Goal: Task Accomplishment & Management: Use online tool/utility

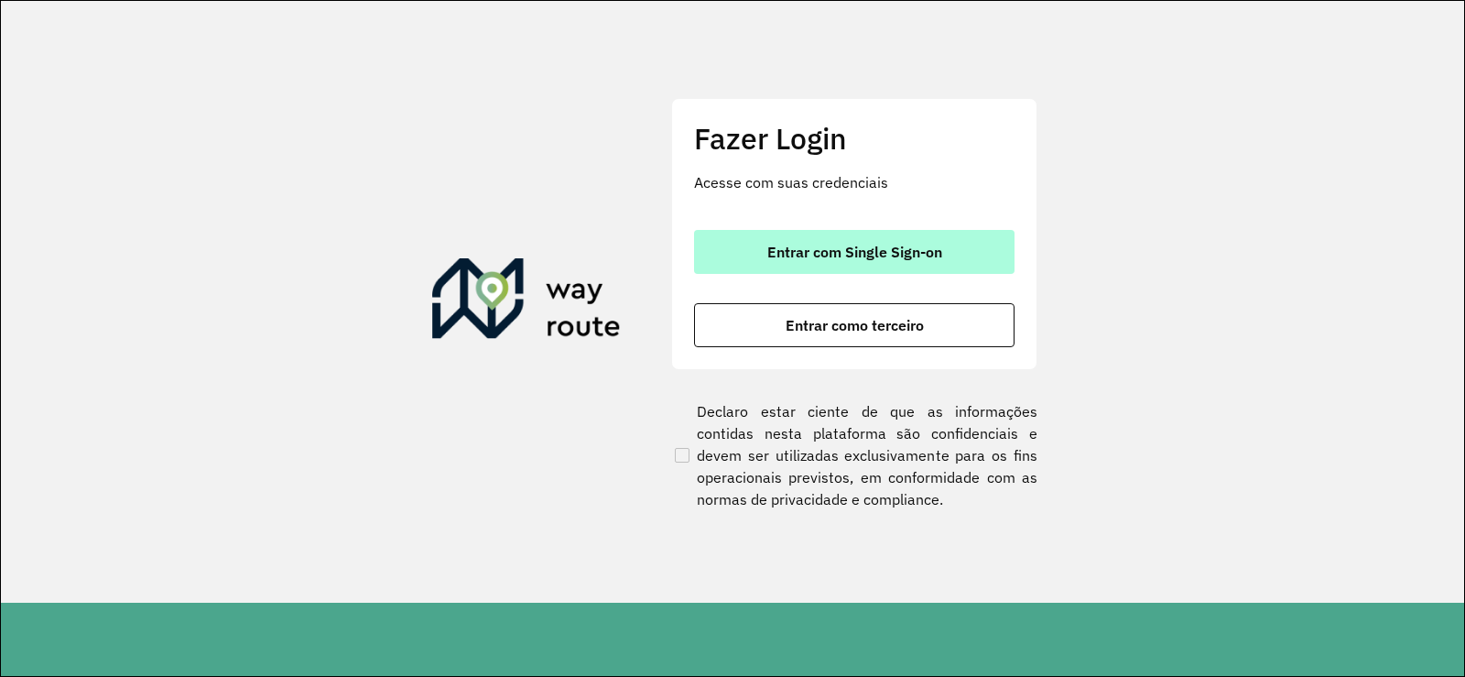
click at [811, 266] on button "Entrar com Single Sign-on" at bounding box center [854, 252] width 320 height 44
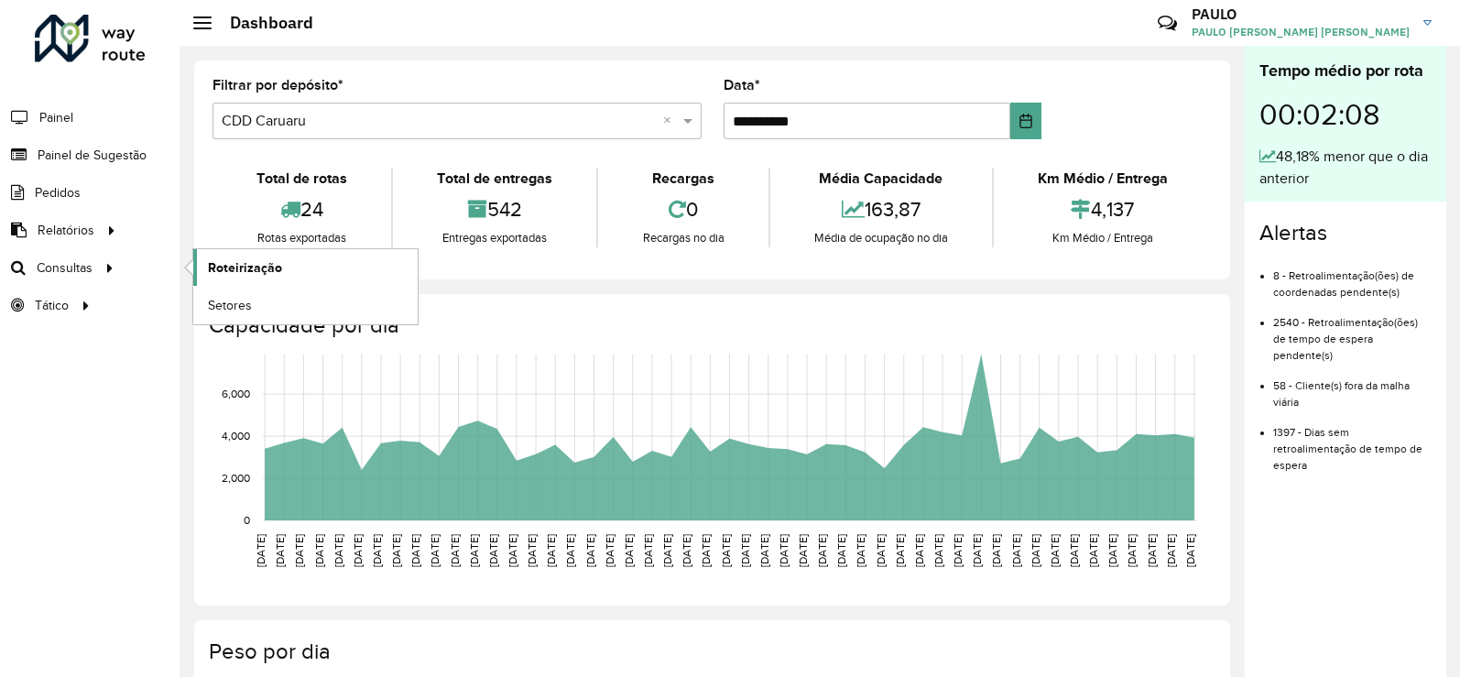
click at [242, 268] on span "Roteirização" at bounding box center [245, 267] width 74 height 19
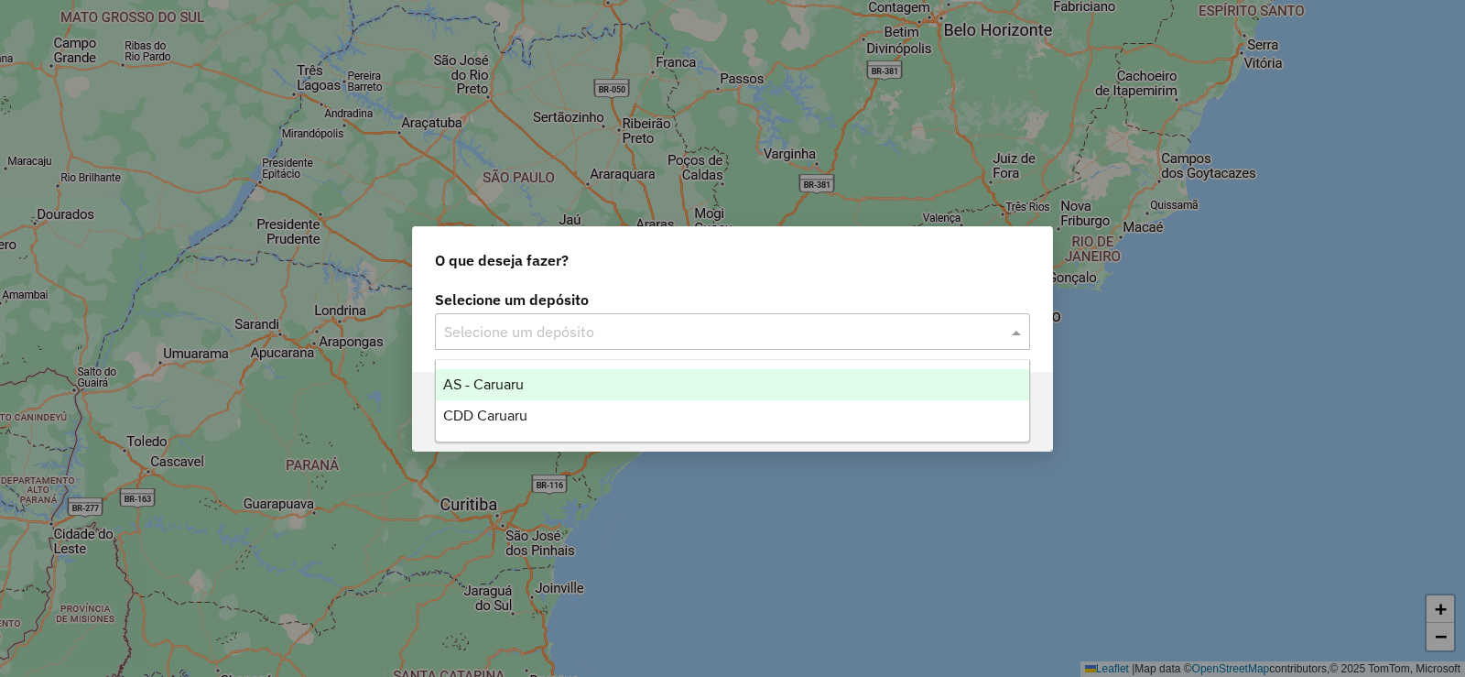
click at [592, 342] on input "text" at bounding box center [714, 332] width 540 height 22
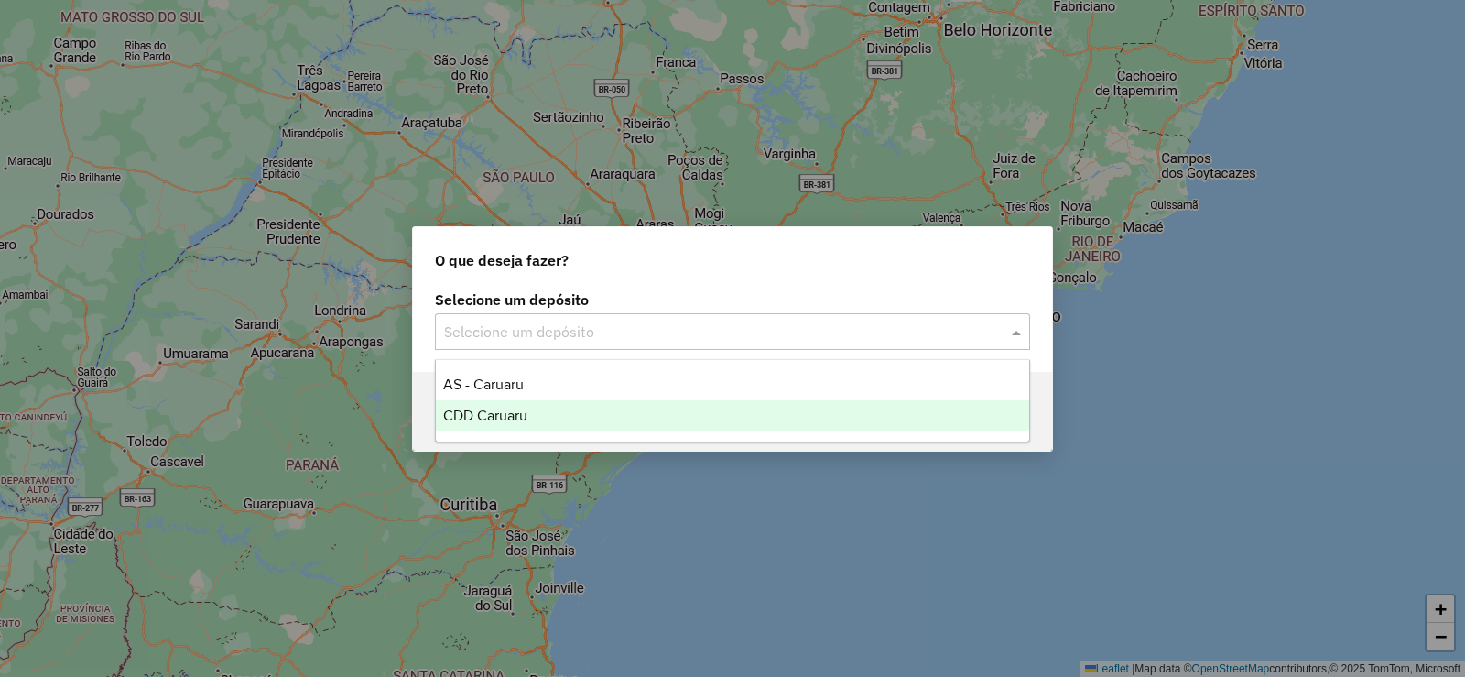
click at [518, 421] on span "CDD Caruaru" at bounding box center [485, 415] width 84 height 16
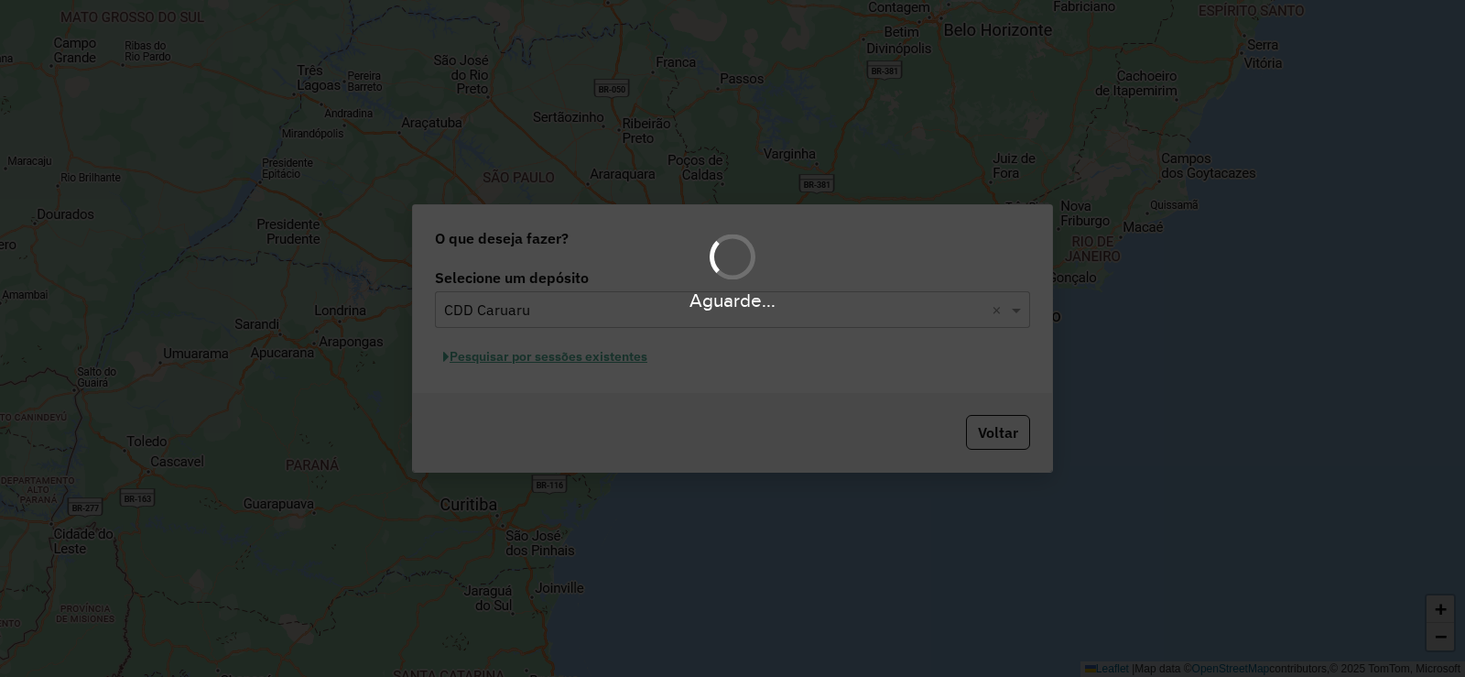
click at [514, 357] on div "Aguarde..." at bounding box center [732, 338] width 1465 height 677
click at [525, 361] on hb-app "Aguarde... Pop-up bloqueado! Seu navegador bloqueou automáticamente a abertura …" at bounding box center [732, 338] width 1465 height 677
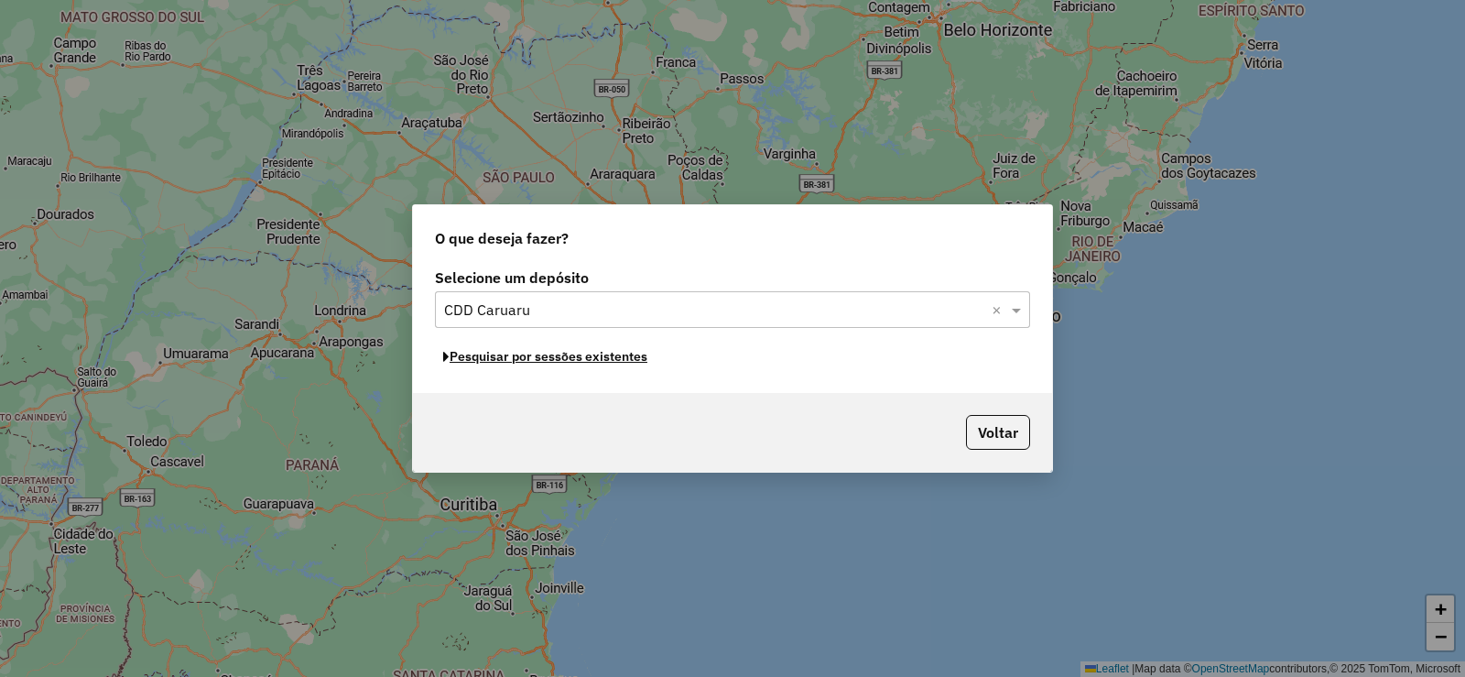
click at [525, 361] on button "Pesquisar por sessões existentes" at bounding box center [545, 356] width 221 height 28
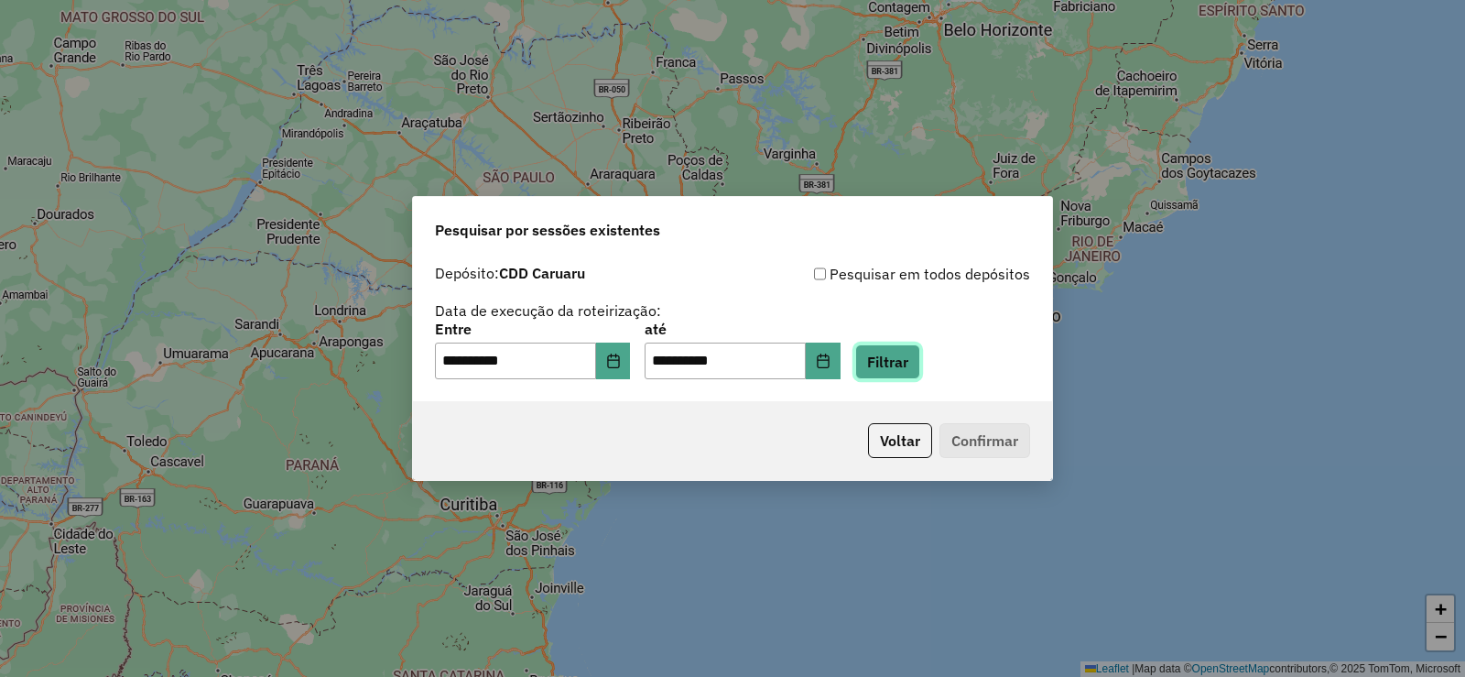
click at [917, 360] on button "Filtrar" at bounding box center [887, 361] width 65 height 35
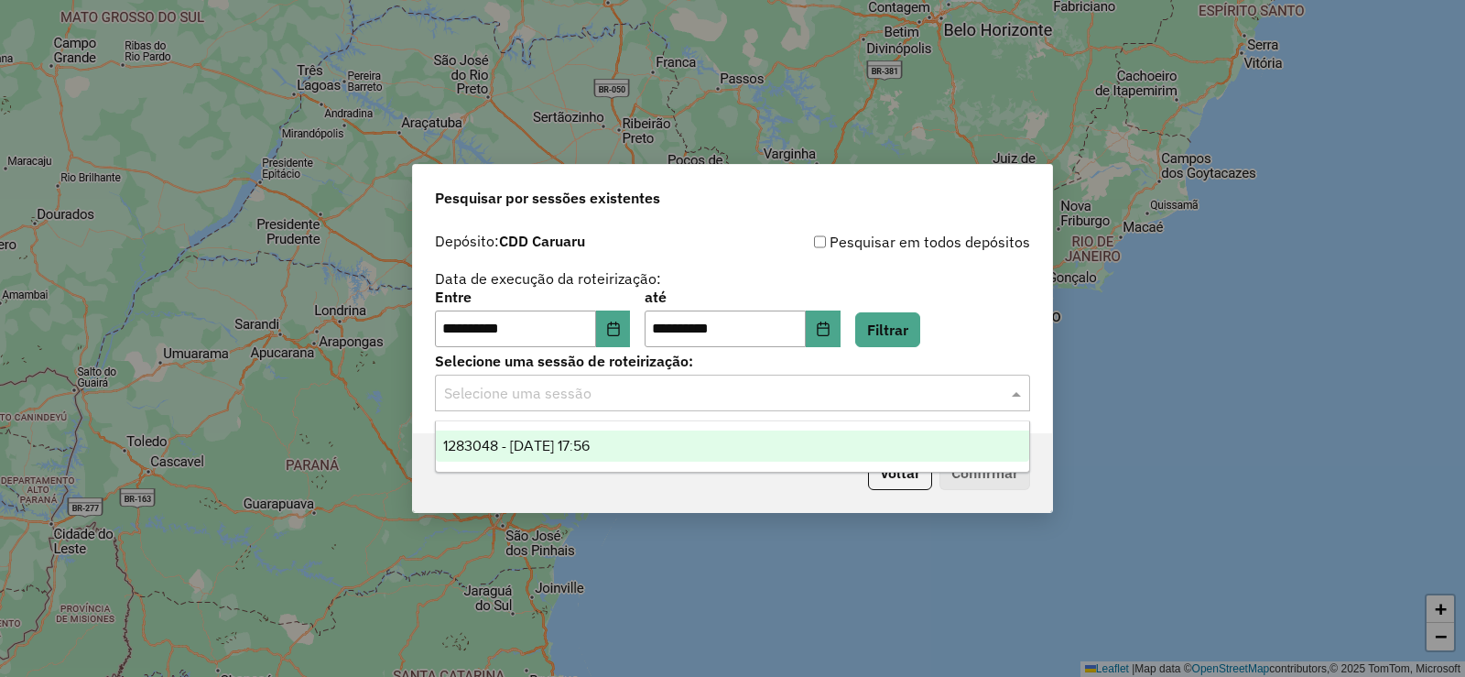
click at [617, 388] on input "text" at bounding box center [714, 394] width 540 height 22
click at [581, 442] on span "1283048 - [DATE] 17:56" at bounding box center [516, 446] width 146 height 16
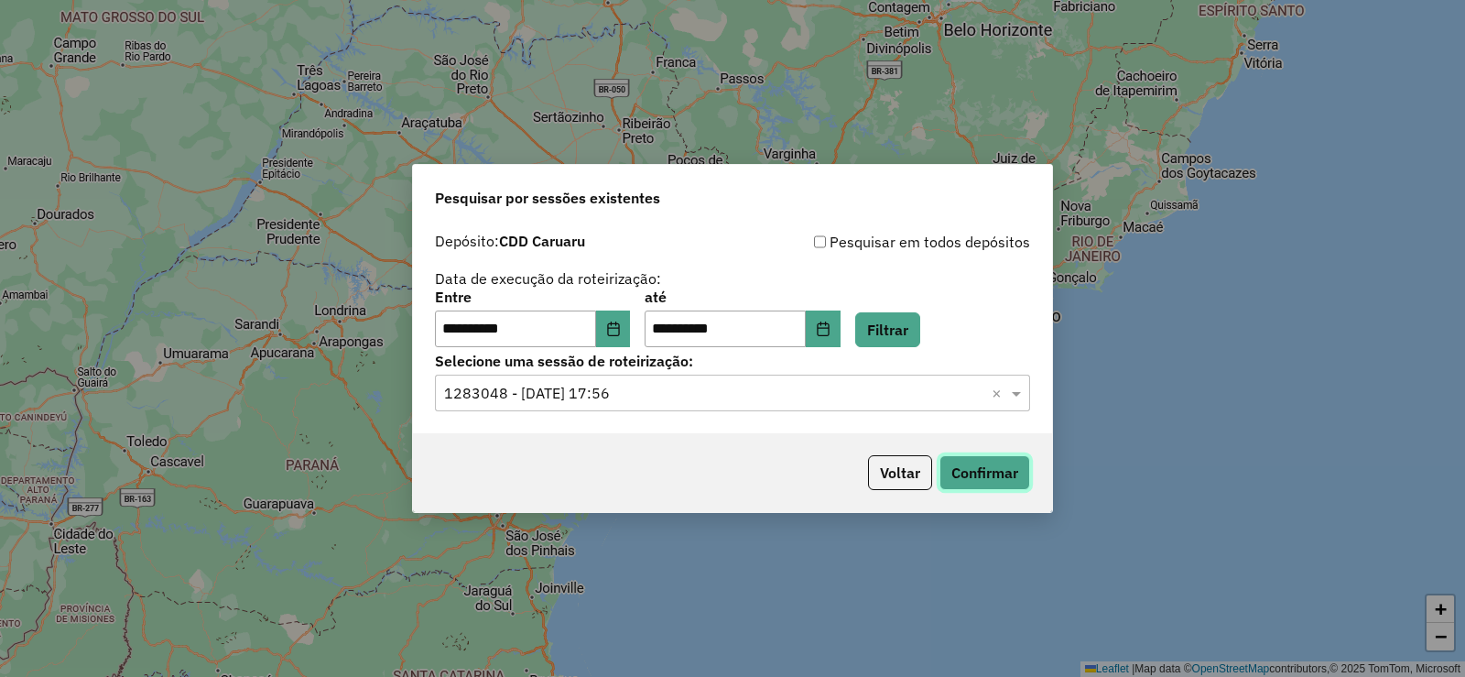
click at [1015, 471] on button "Confirmar" at bounding box center [984, 472] width 91 height 35
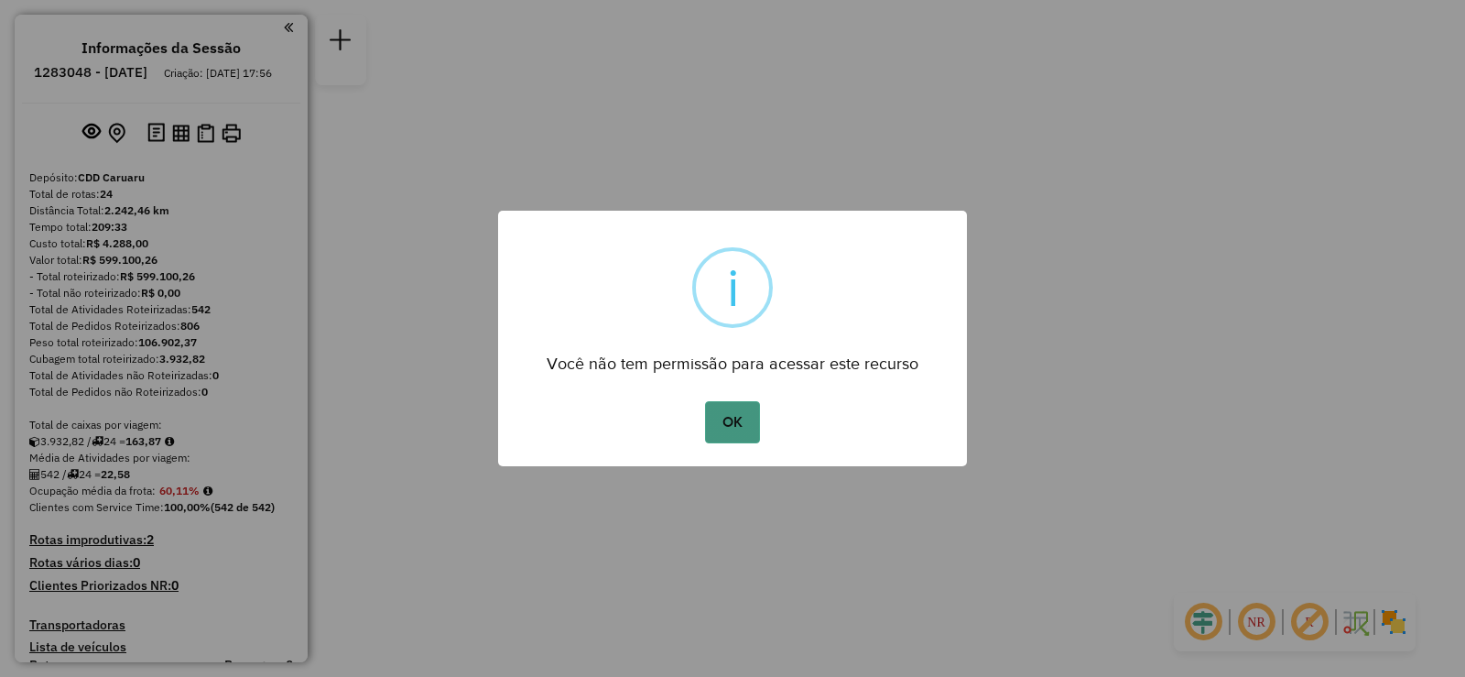
click at [724, 419] on button "OK" at bounding box center [732, 422] width 54 height 42
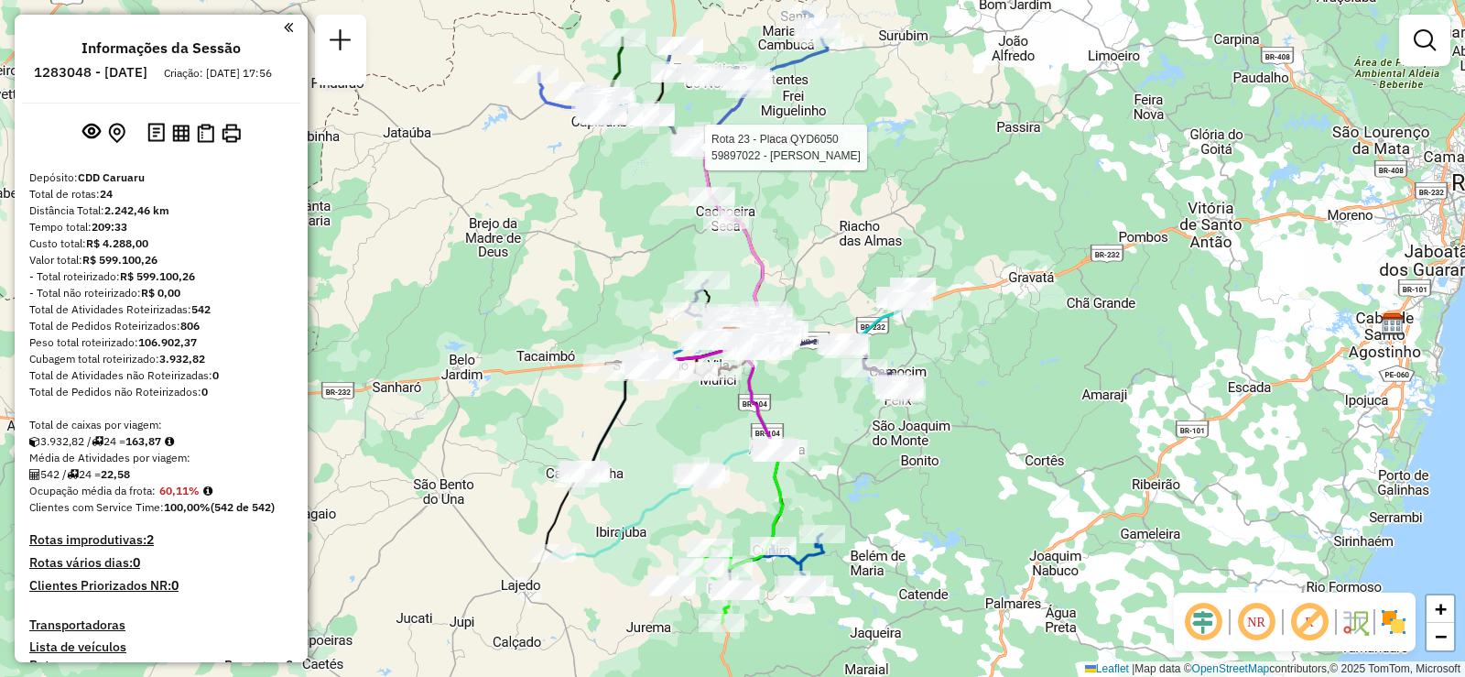
select select "**********"
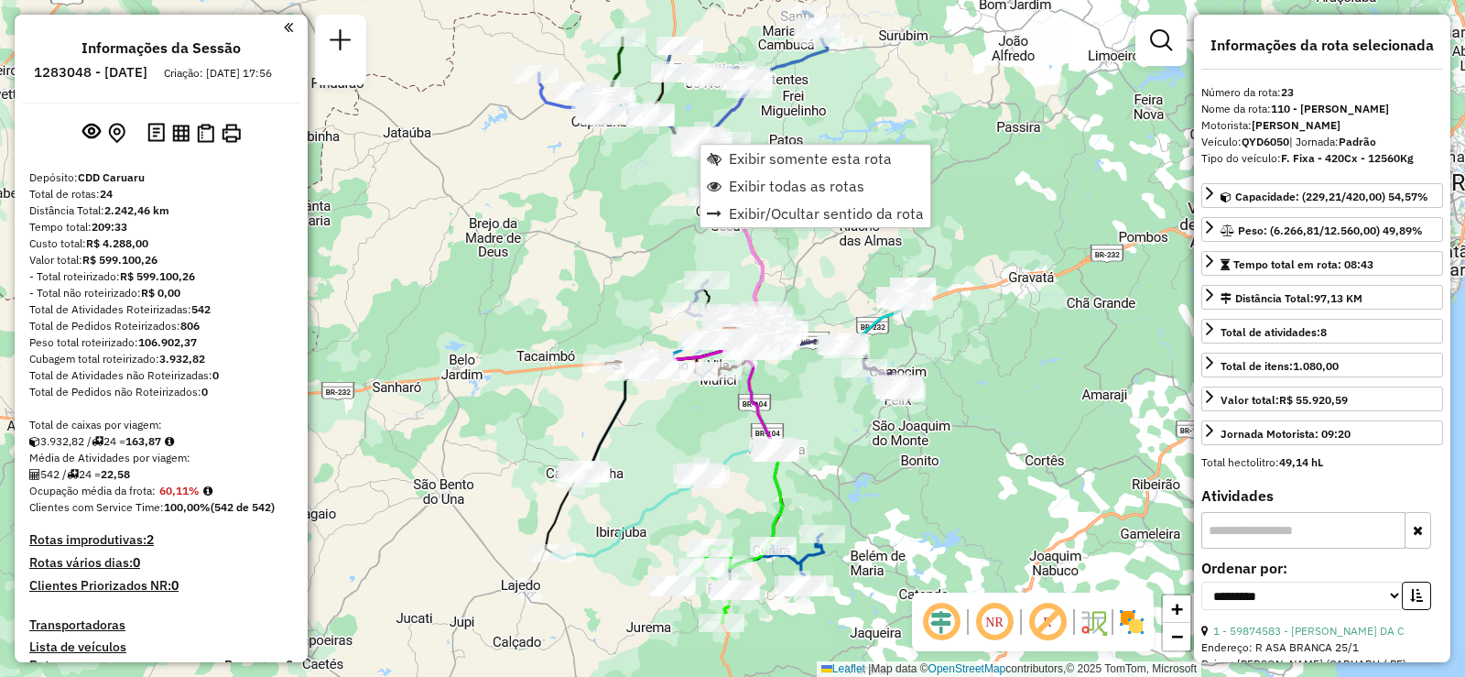
scroll to position [2629, 0]
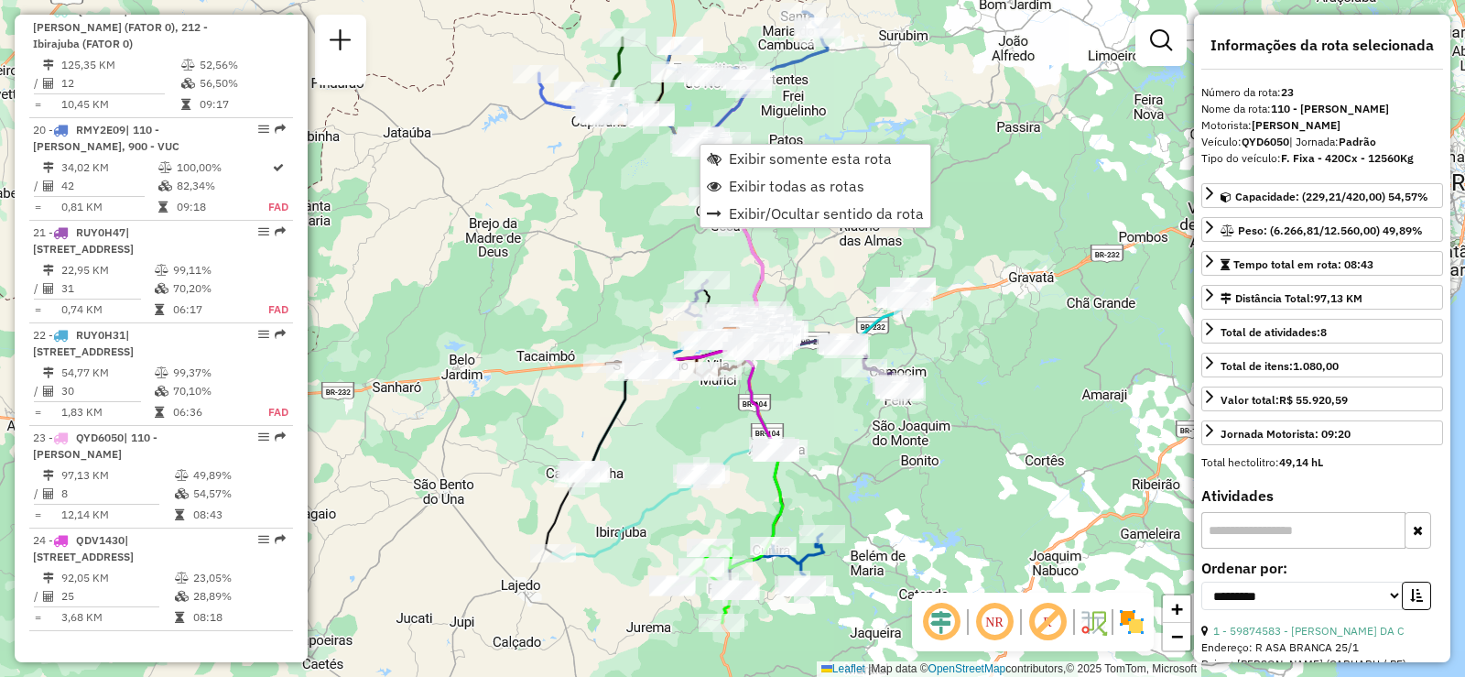
click at [784, 271] on div "Janela de atendimento Grade de atendimento Capacidade Transportadoras Veículos …" at bounding box center [732, 338] width 1465 height 677
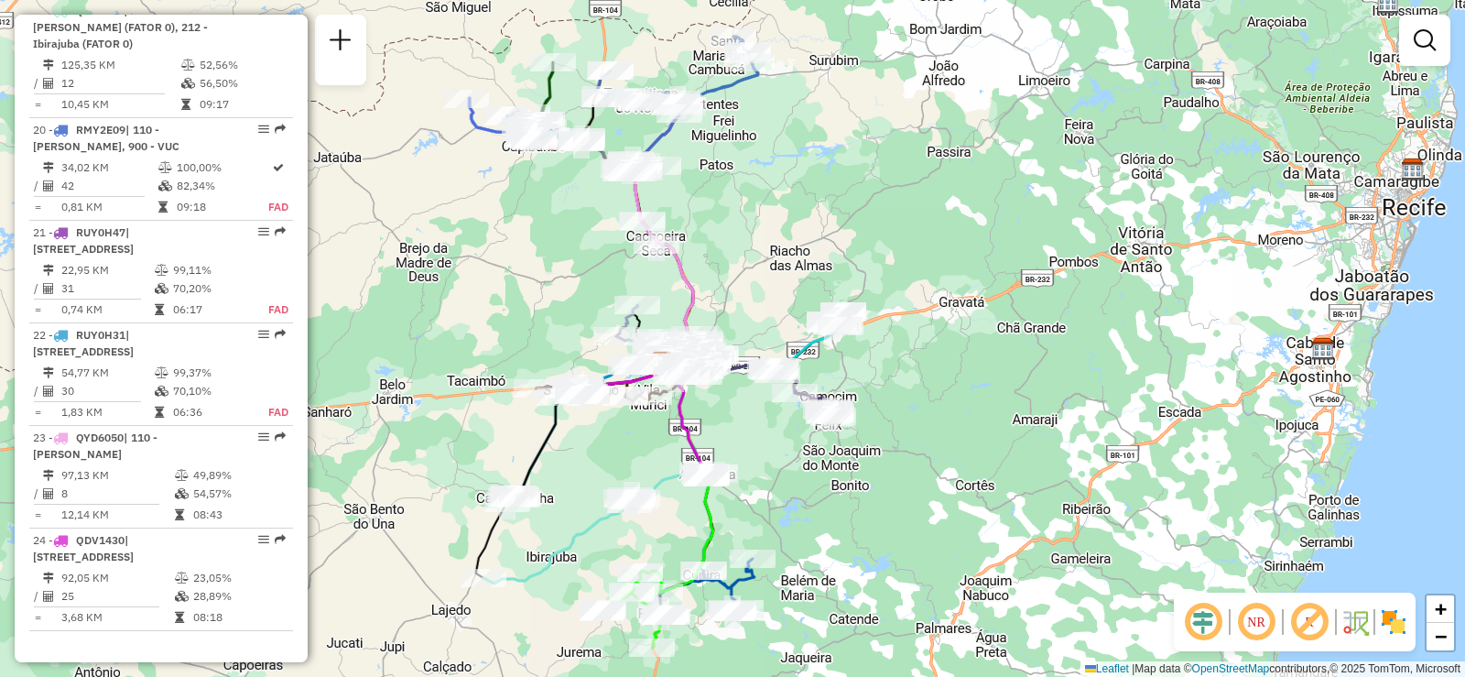
drag, startPoint x: 787, startPoint y: 275, endPoint x: 697, endPoint y: 301, distance: 94.5
click at [697, 301] on div "Janela de atendimento Grade de atendimento Capacidade Transportadoras Veículos …" at bounding box center [732, 338] width 1465 height 677
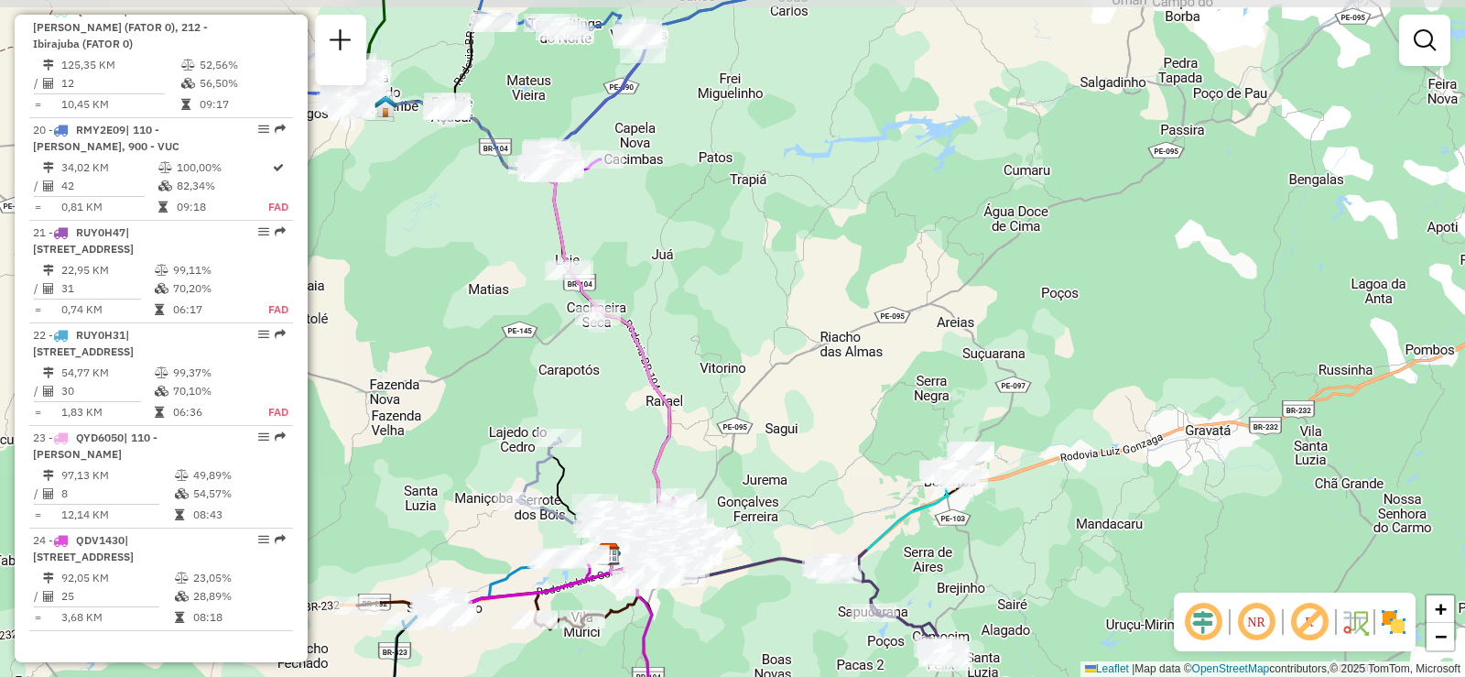
drag, startPoint x: 642, startPoint y: 205, endPoint x: 614, endPoint y: 222, distance: 32.5
click at [614, 222] on div "Janela de atendimento Grade de atendimento Capacidade Transportadoras Veículos …" at bounding box center [732, 338] width 1465 height 677
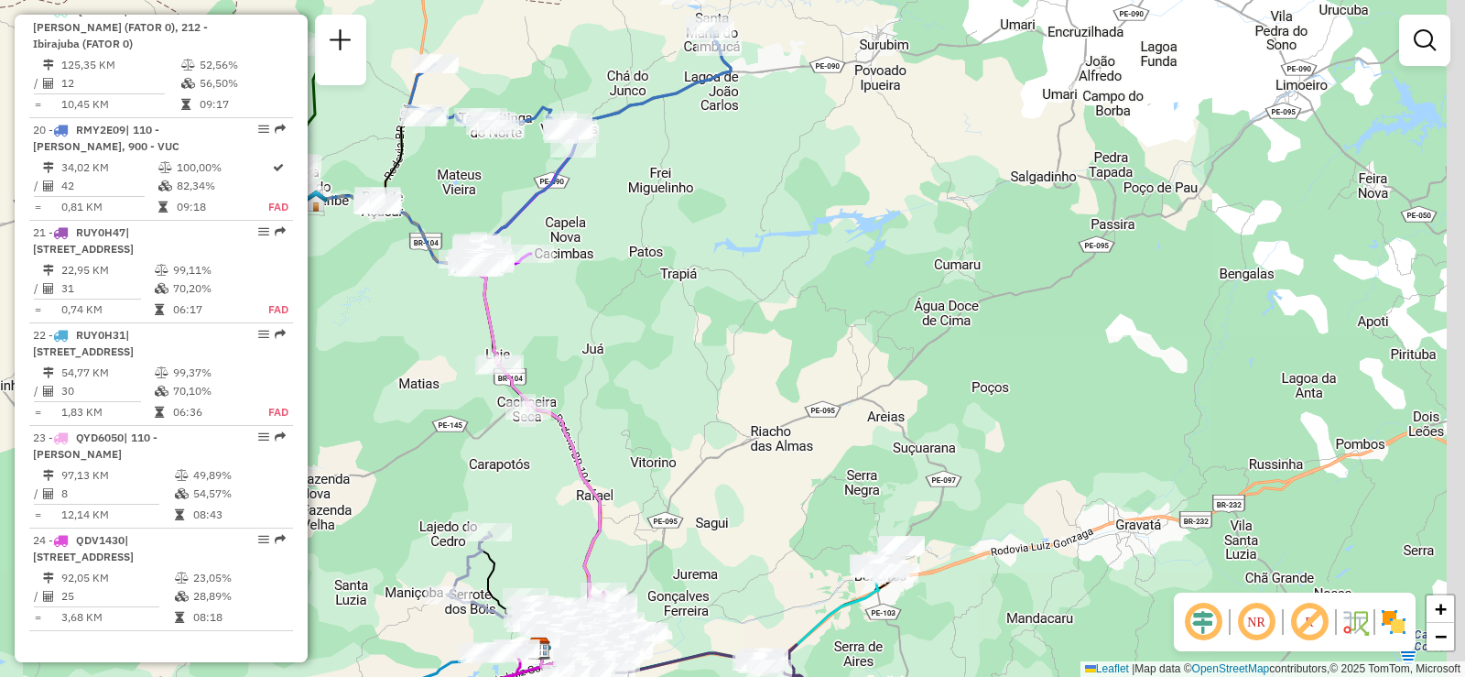
drag, startPoint x: 650, startPoint y: 194, endPoint x: 581, endPoint y: 288, distance: 116.7
click at [581, 288] on div "Janela de atendimento Grade de atendimento Capacidade Transportadoras Veículos …" at bounding box center [732, 338] width 1465 height 677
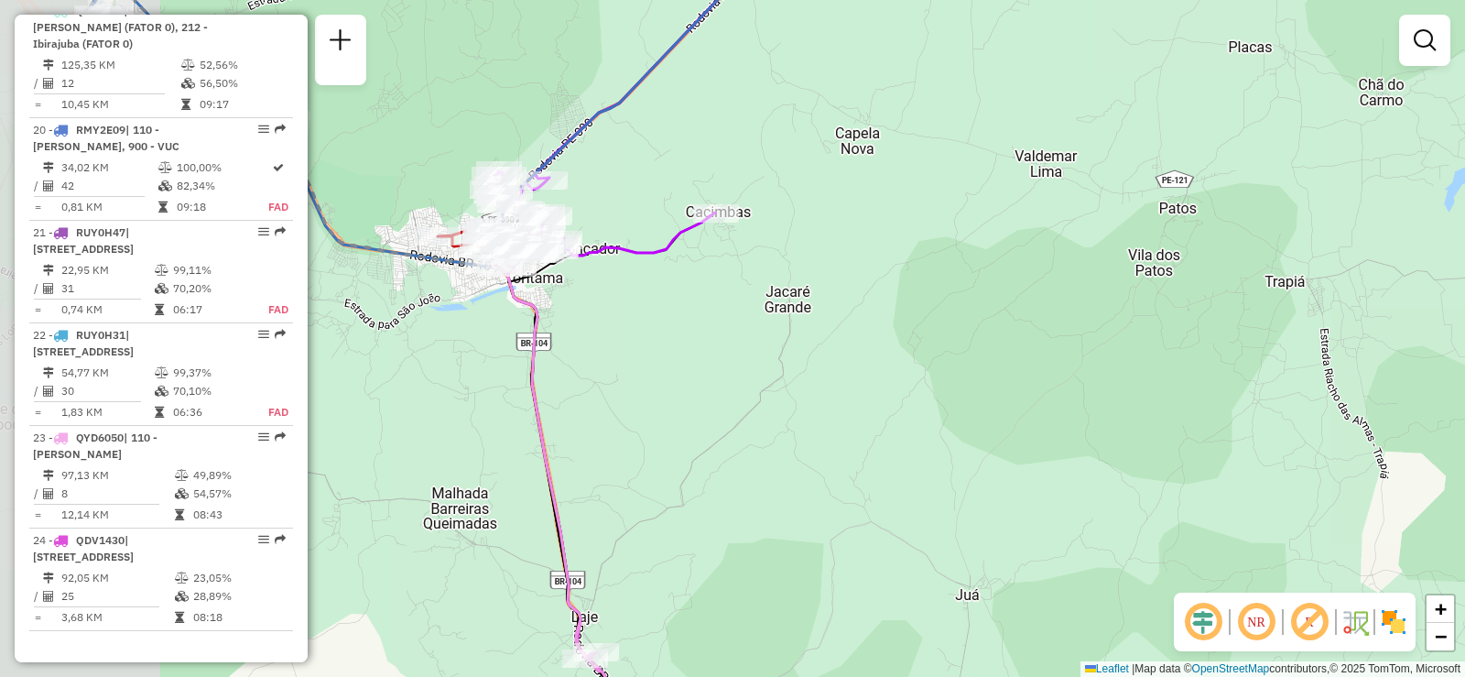
drag, startPoint x: 457, startPoint y: 326, endPoint x: 692, endPoint y: 313, distance: 235.7
click at [690, 313] on div "Janela de atendimento Grade de atendimento Capacidade Transportadoras Veículos …" at bounding box center [732, 338] width 1465 height 677
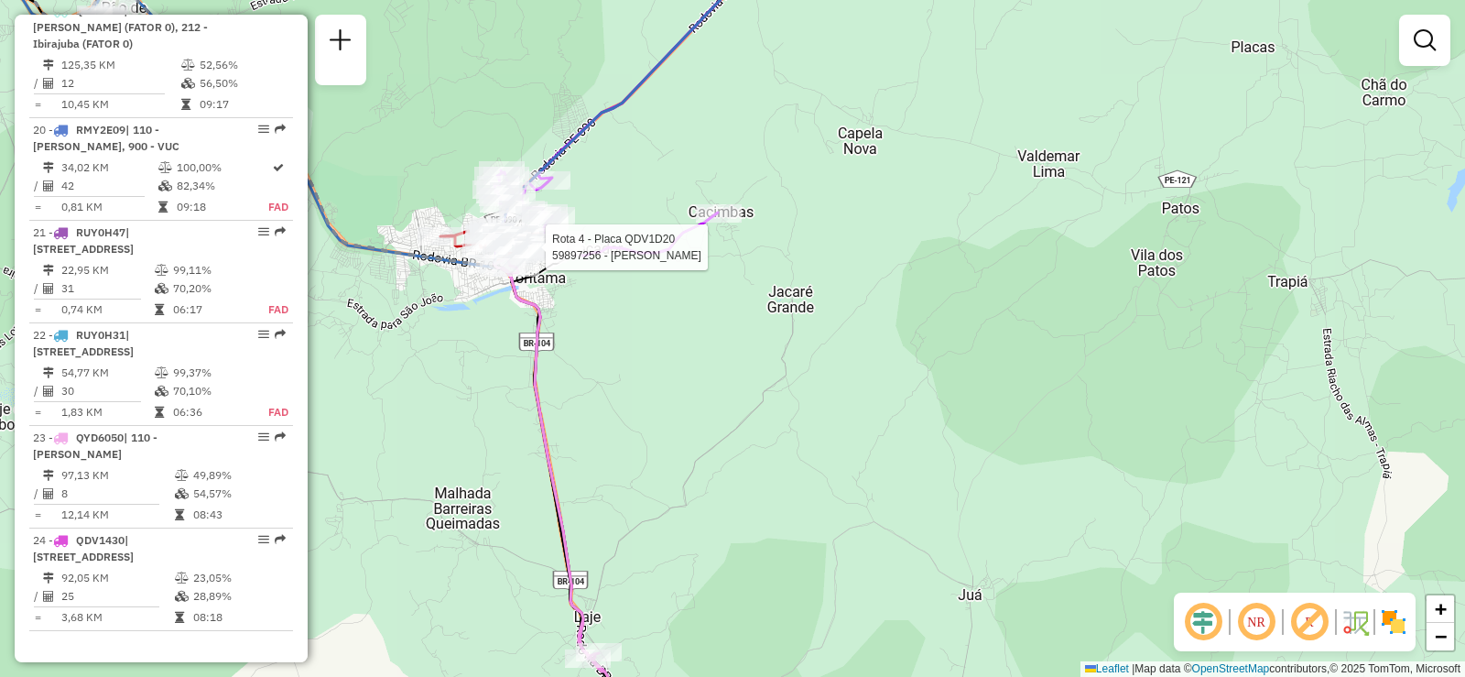
select select "**********"
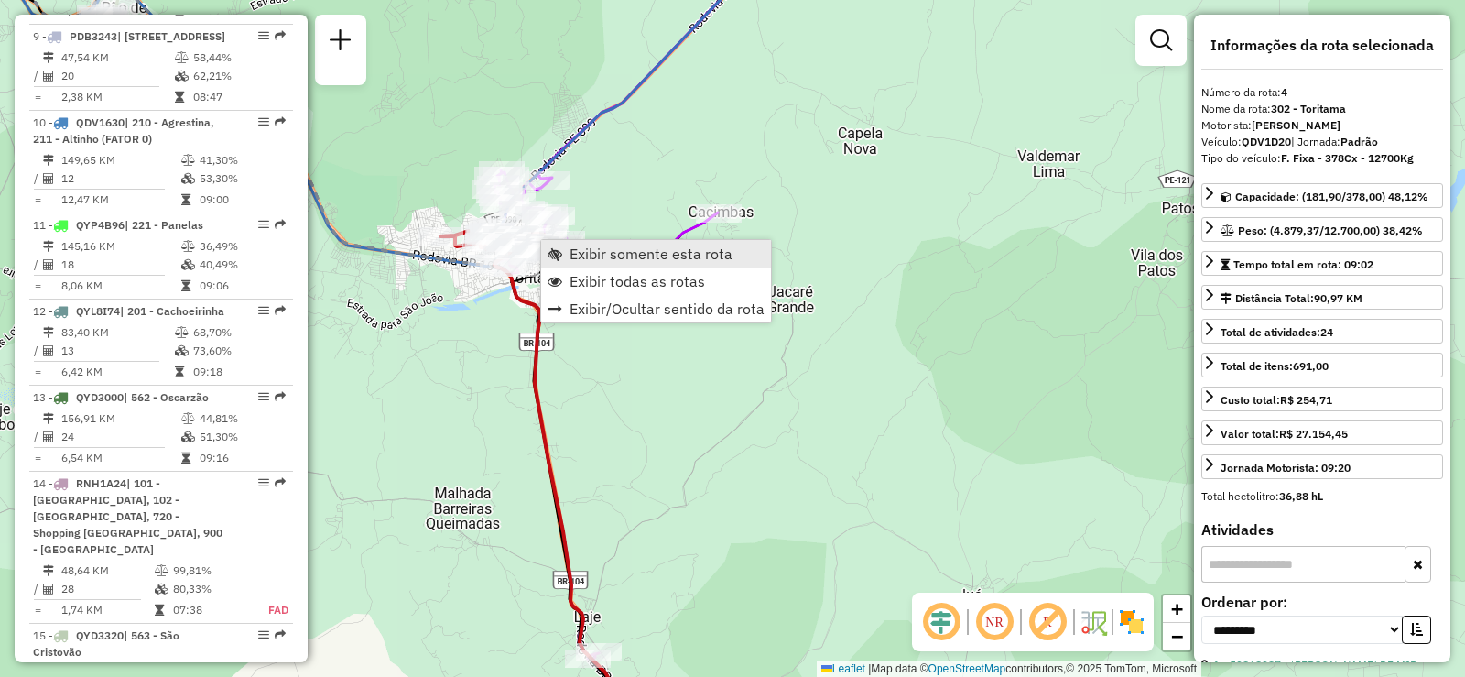
scroll to position [1058, 0]
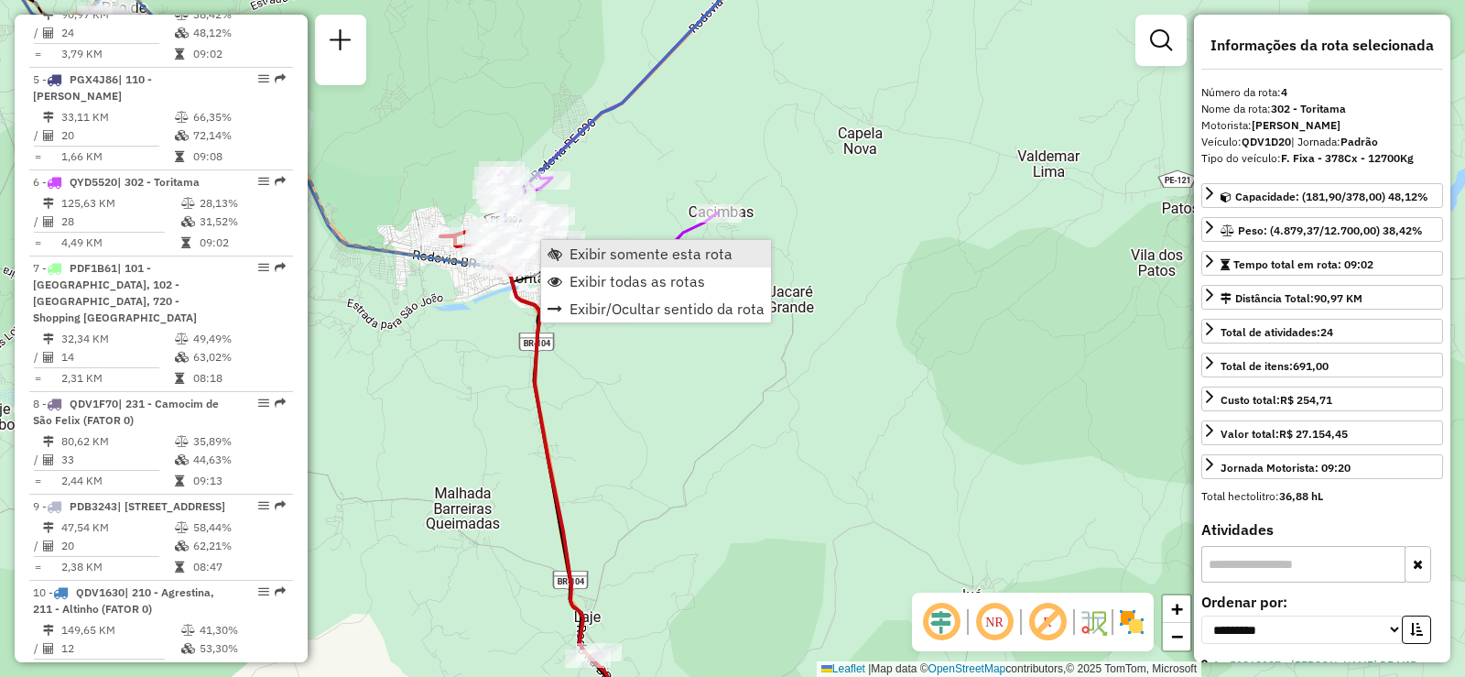
drag, startPoint x: 613, startPoint y: 275, endPoint x: 616, endPoint y: 250, distance: 24.9
click at [616, 250] on ul "Exibir somente esta rota Exibir todas as rotas Exibir/Ocultar sentido da rota" at bounding box center [656, 281] width 230 height 82
click at [624, 261] on span "Exibir somente esta rota" at bounding box center [651, 253] width 163 height 15
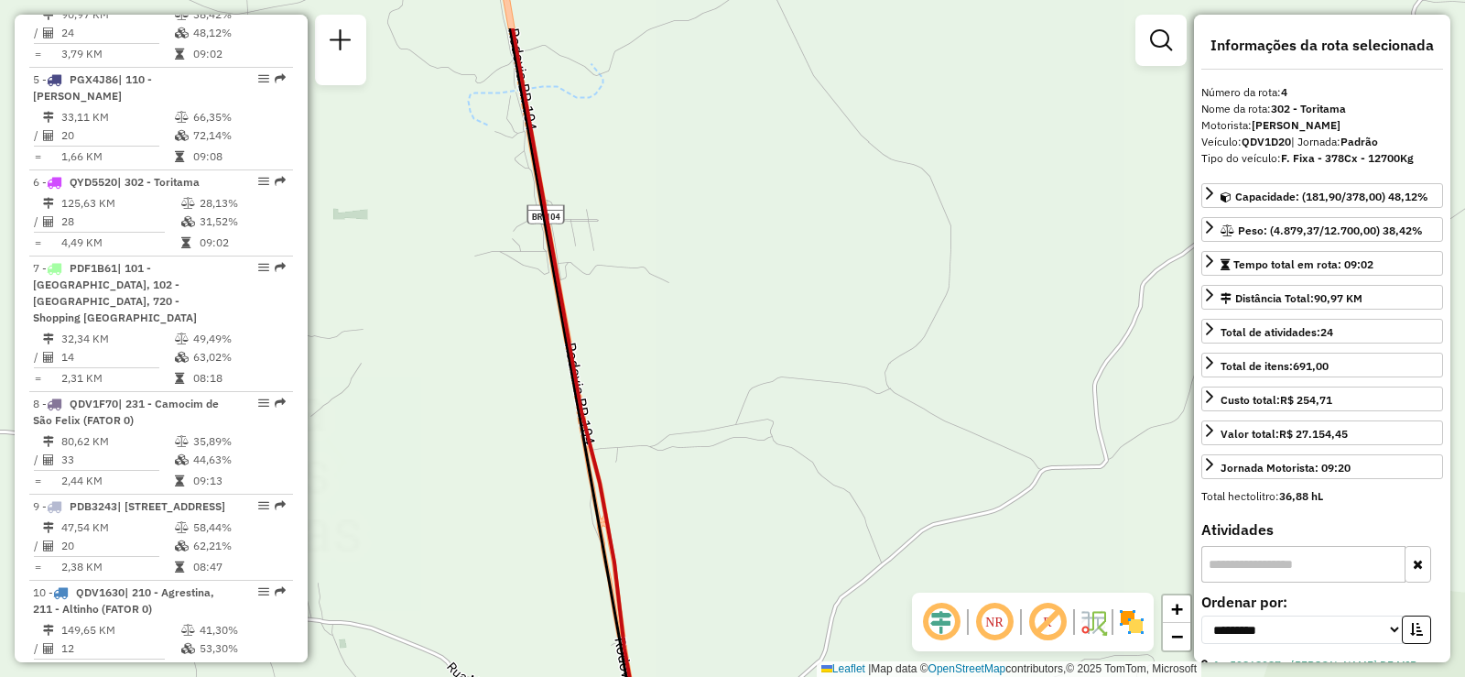
drag, startPoint x: 697, startPoint y: 191, endPoint x: 691, endPoint y: 258, distance: 67.1
click at [691, 258] on div "Janela de atendimento Grade de atendimento Capacidade Transportadoras Veículos …" at bounding box center [732, 338] width 1465 height 677
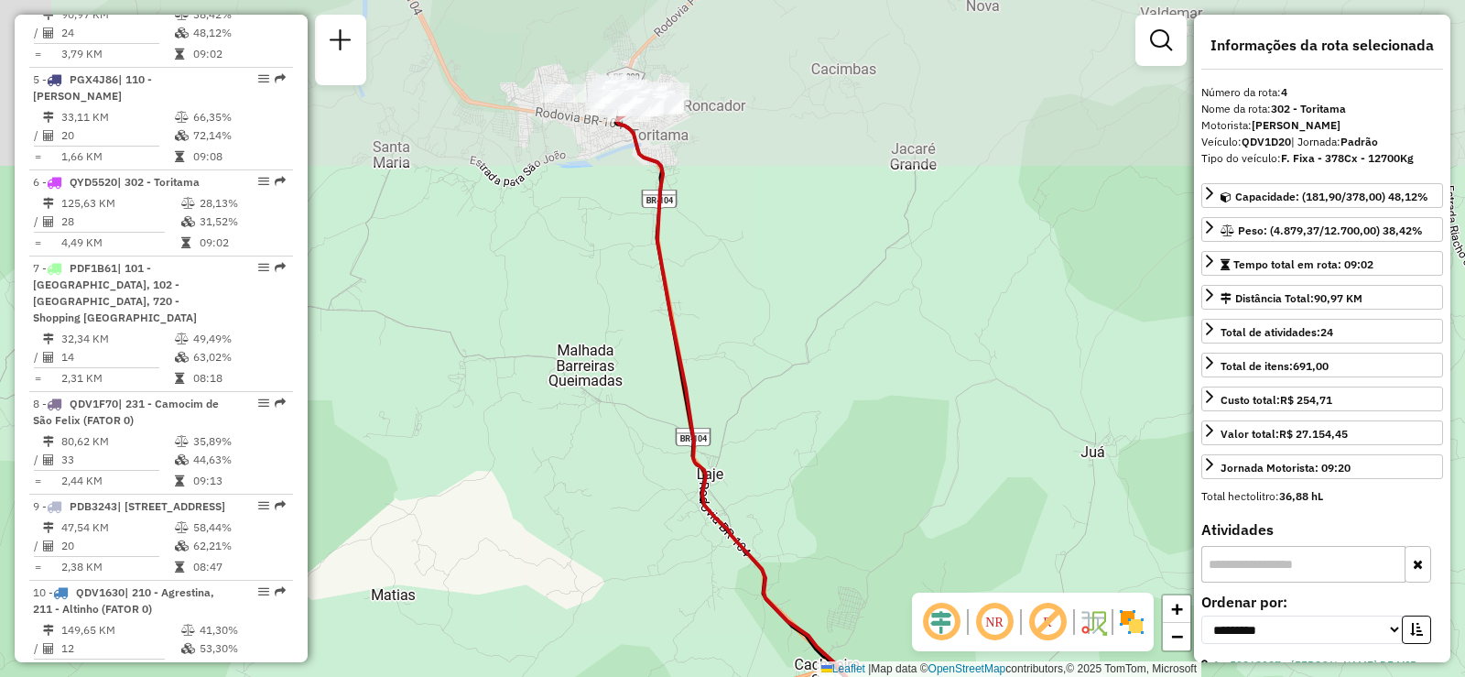
drag, startPoint x: 680, startPoint y: 96, endPoint x: 702, endPoint y: 272, distance: 177.2
click at [702, 272] on div "Janela de atendimento Grade de atendimento Capacidade Transportadoras Veículos …" at bounding box center [732, 338] width 1465 height 677
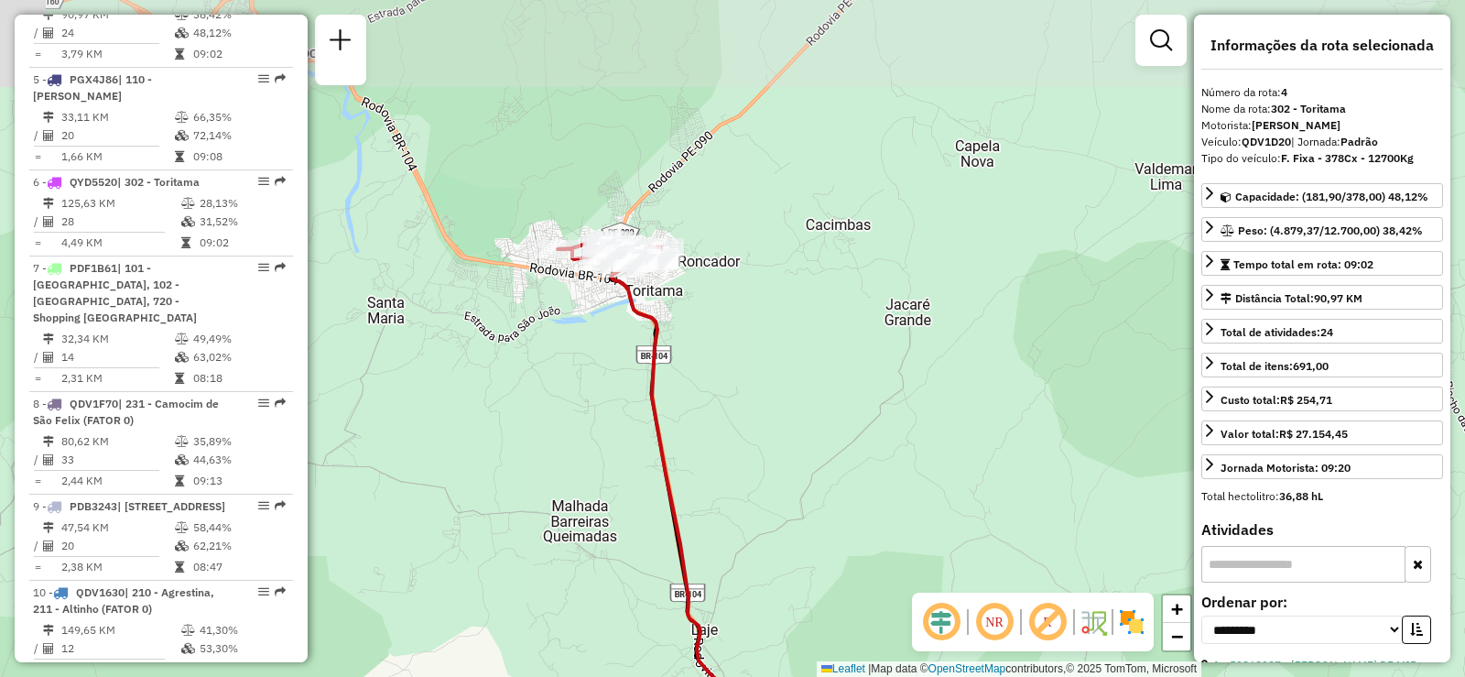
drag, startPoint x: 700, startPoint y: 142, endPoint x: 693, endPoint y: 292, distance: 150.3
click at [693, 293] on div "Janela de atendimento Grade de atendimento Capacidade Transportadoras Veículos …" at bounding box center [732, 338] width 1465 height 677
